Goal: Navigation & Orientation: Find specific page/section

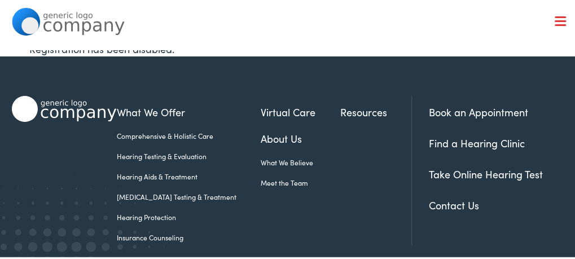
click at [436, 138] on link "Find a Hearing Clinic" at bounding box center [477, 141] width 96 height 14
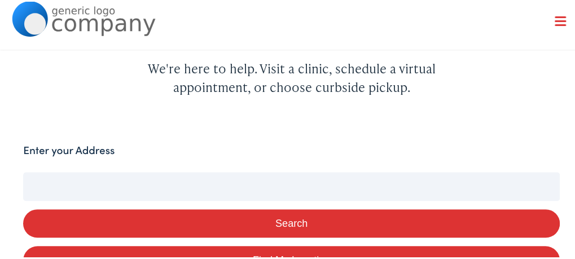
scroll to position [169, 0]
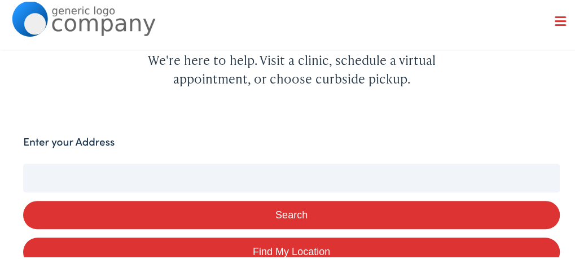
click at [180, 133] on div "Enter your Address" at bounding box center [291, 143] width 536 height 22
click at [107, 136] on label "Enter your Address" at bounding box center [68, 140] width 91 height 16
click at [107, 162] on input "Enter your Address" at bounding box center [291, 176] width 536 height 28
type input "3"
click at [287, 211] on button "Search" at bounding box center [291, 213] width 536 height 29
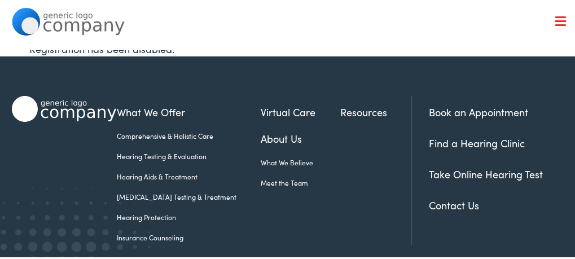
click at [453, 138] on link "Find a Hearing Clinic" at bounding box center [477, 141] width 96 height 14
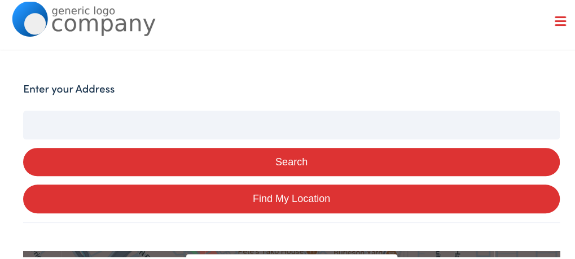
scroll to position [223, 0]
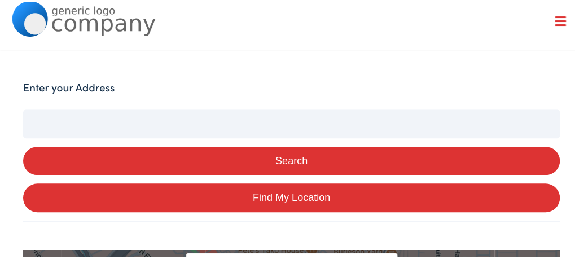
click at [284, 193] on link "Find My Location" at bounding box center [291, 196] width 536 height 29
type input "Timber Pines, Florida"
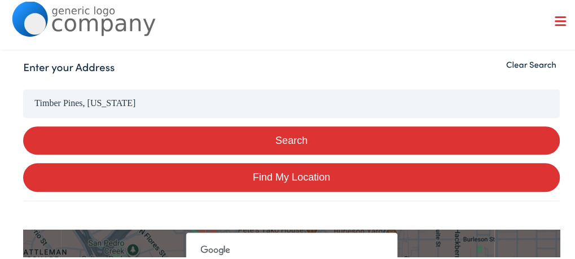
scroll to position [242, 0]
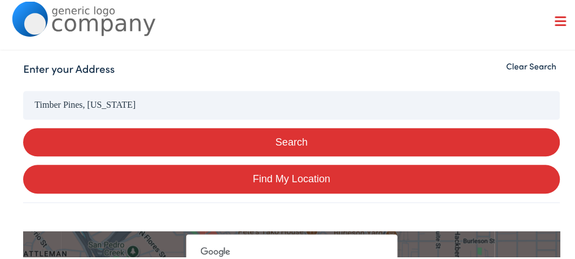
click at [219, 103] on input "Timber Pines, Florida" at bounding box center [291, 103] width 536 height 28
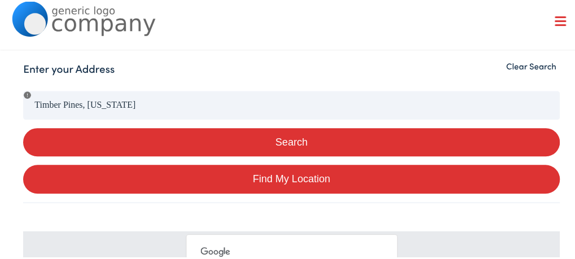
click at [279, 139] on button "Search" at bounding box center [291, 140] width 536 height 29
click at [56, 74] on label "Enter your Address" at bounding box center [68, 67] width 91 height 16
click at [65, 67] on label "Enter your Address" at bounding box center [68, 67] width 91 height 16
click at [526, 61] on button "Clear Search" at bounding box center [530, 64] width 57 height 11
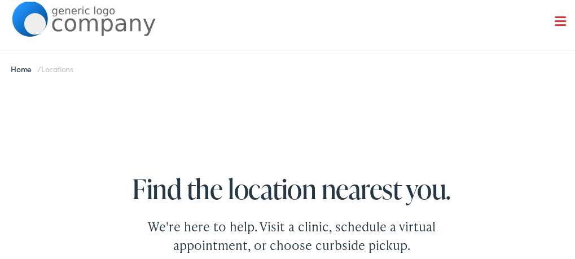
scroll to position [0, 0]
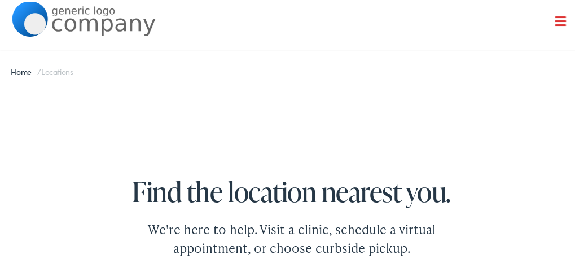
scroll to position [223, 0]
